Goal: Task Accomplishment & Management: Manage account settings

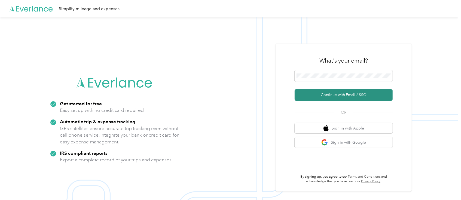
click at [362, 93] on button "Continue with Email / SSO" at bounding box center [344, 94] width 98 height 11
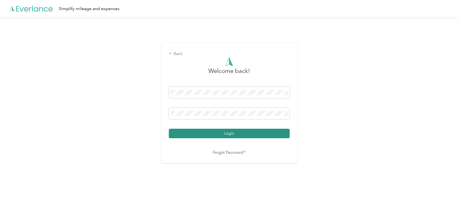
click at [238, 133] on button "Login" at bounding box center [229, 134] width 121 height 10
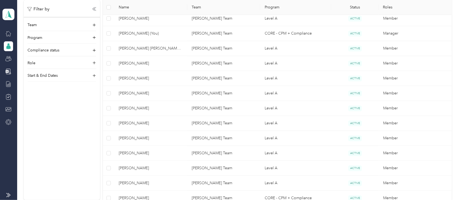
scroll to position [136, 0]
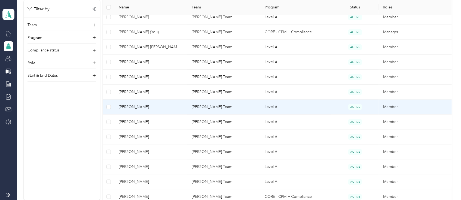
click at [136, 107] on span "[PERSON_NAME]" at bounding box center [151, 107] width 64 height 6
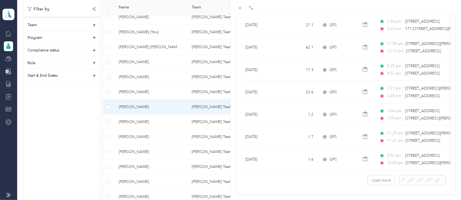
scroll to position [476, 0]
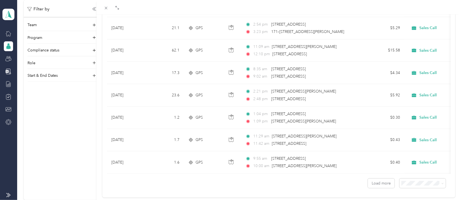
drag, startPoint x: 229, startPoint y: 141, endPoint x: 99, endPoint y: 127, distance: 130.9
click at [99, 127] on div at bounding box center [101, 100] width 4 height 200
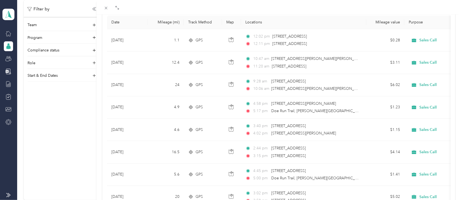
scroll to position [47, 0]
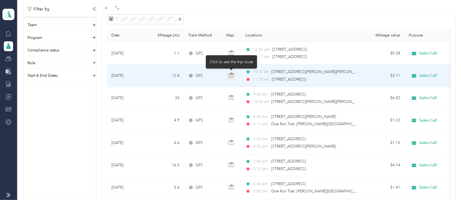
click at [230, 77] on icon "button" at bounding box center [231, 75] width 5 height 5
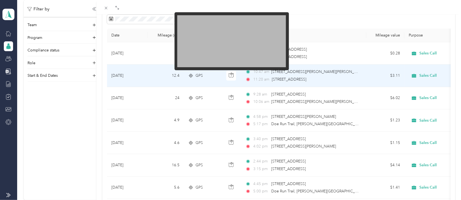
click at [272, 44] on img at bounding box center [231, 41] width 109 height 52
